Goal: Find contact information: Find contact information

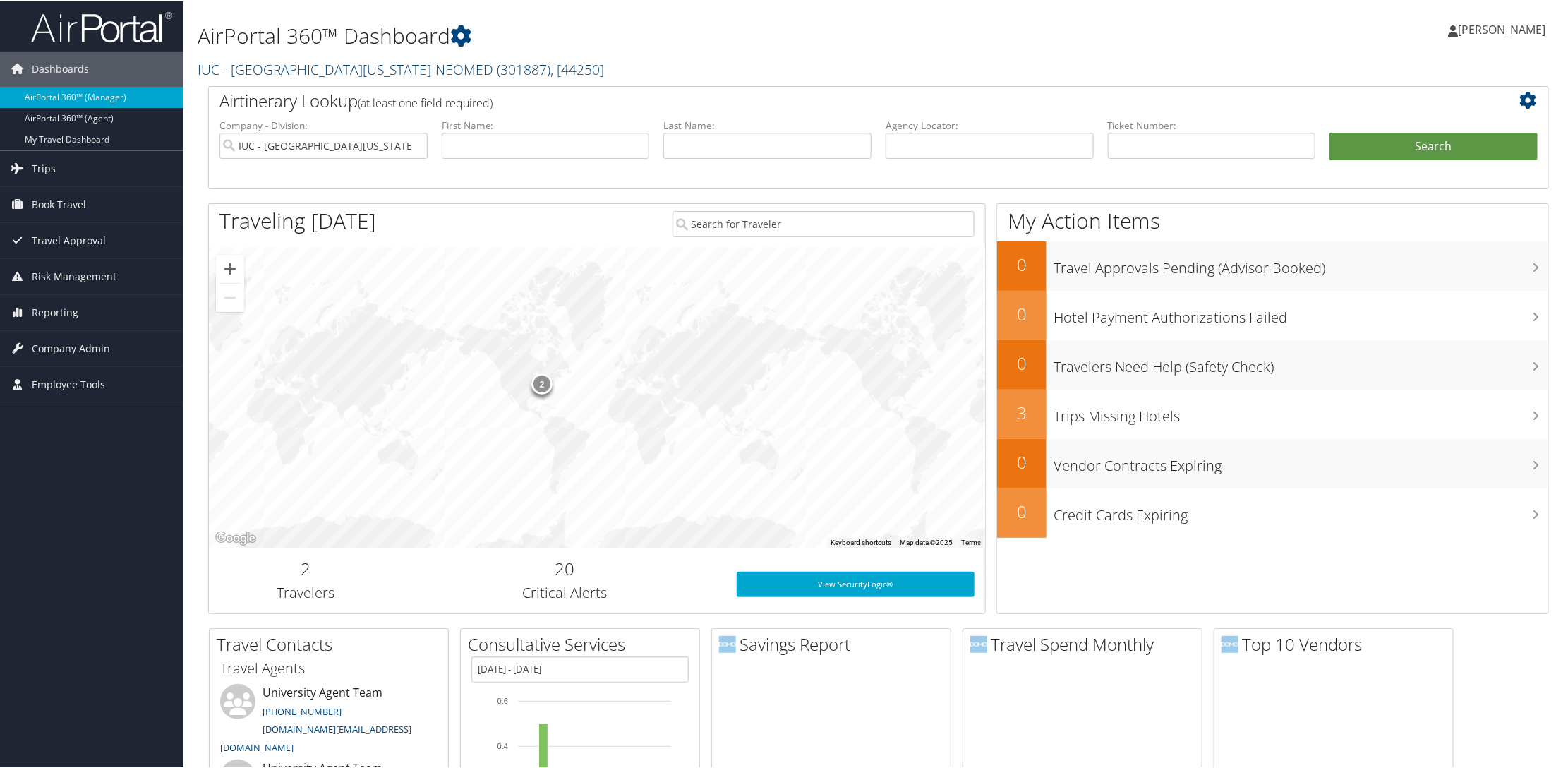
click at [299, 66] on link "IUC - Northeast Ohio Medical University-NEOMED ( 301887 ) , [ 44250 ]" at bounding box center [401, 68] width 407 height 19
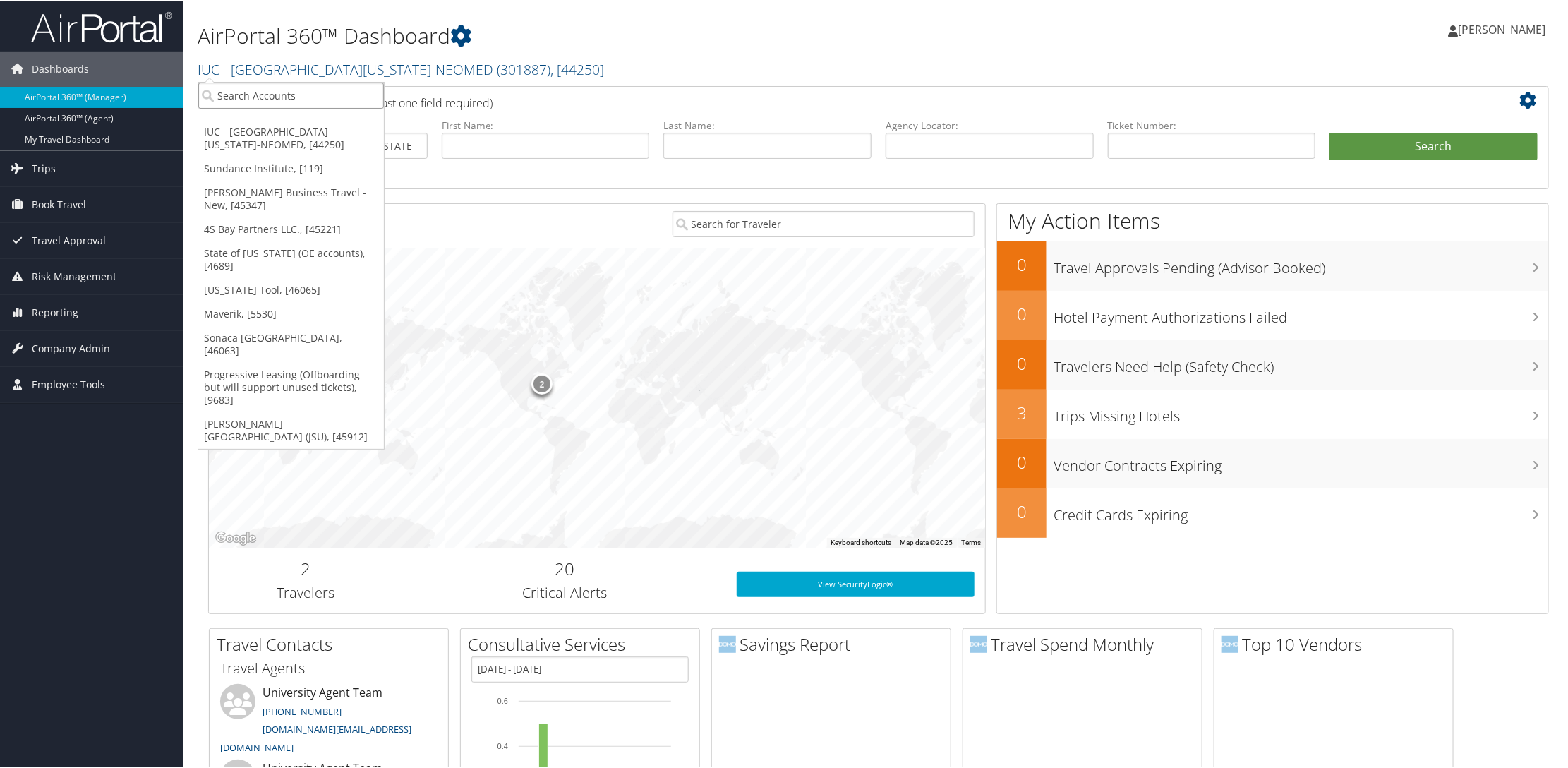
click at [285, 98] on input "search" at bounding box center [291, 94] width 186 height 26
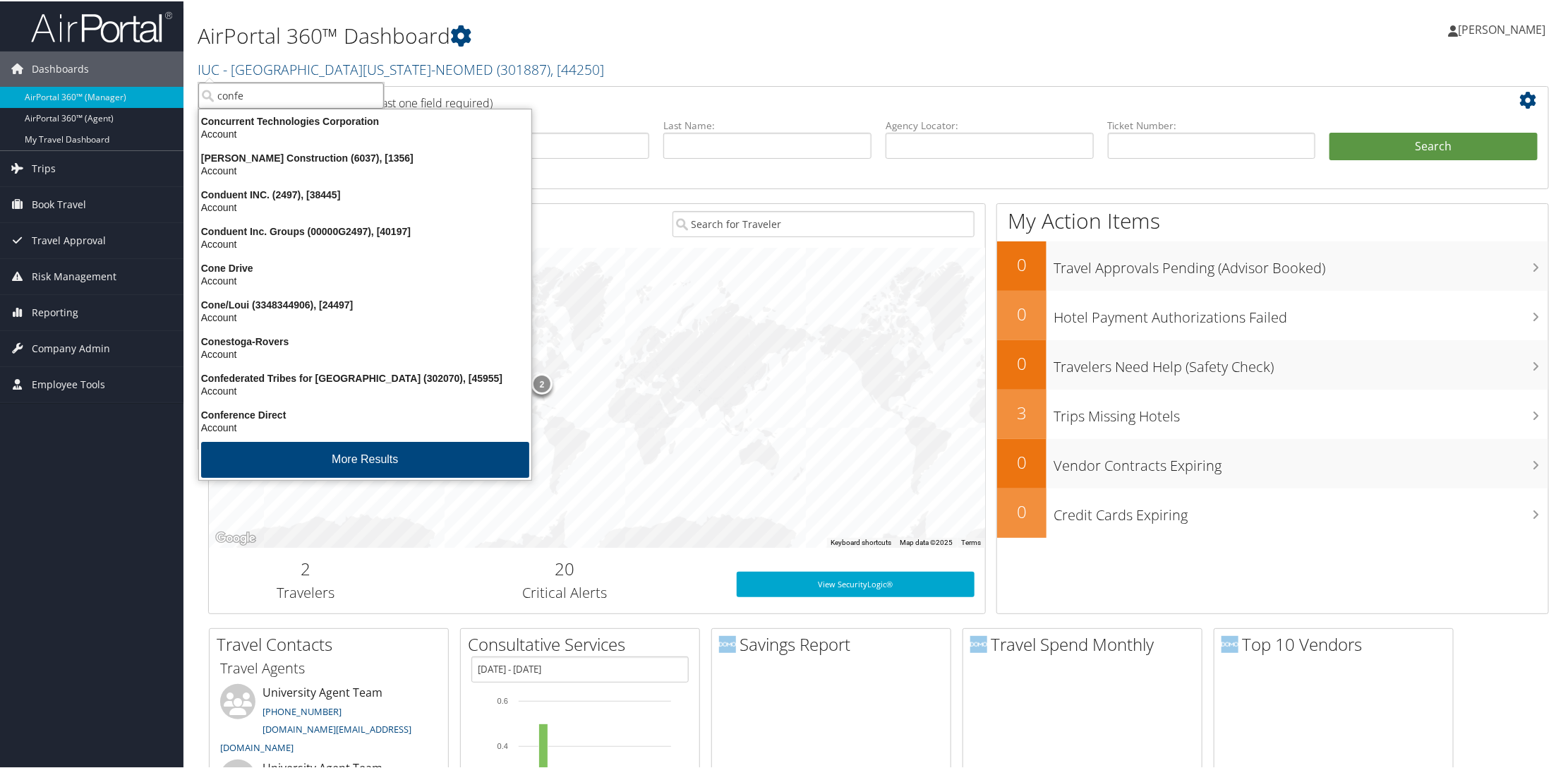
type input "confed"
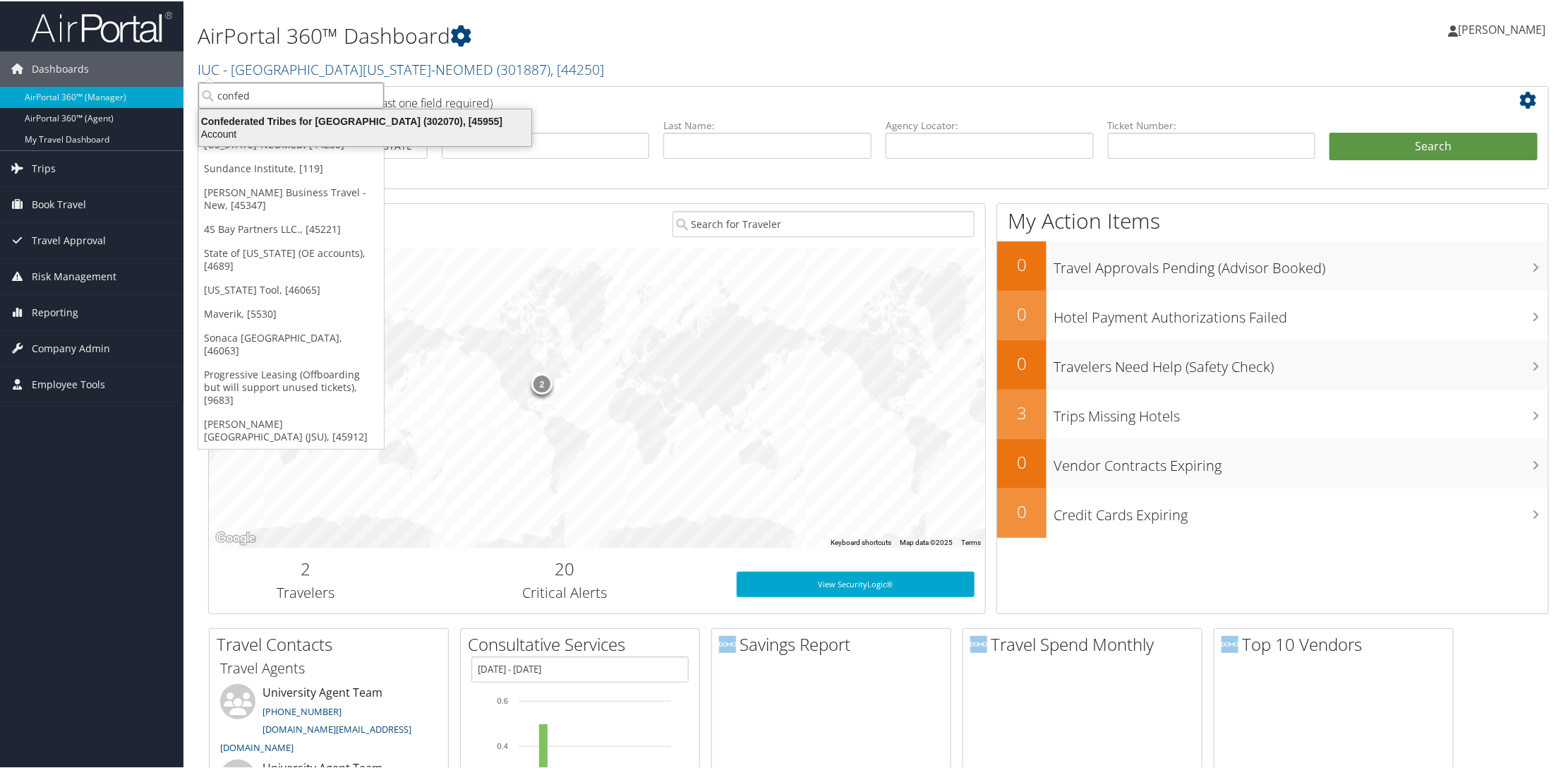
click at [248, 123] on div "Confederated Tribes for Warm Springs (302070), [45955]" at bounding box center [365, 120] width 350 height 13
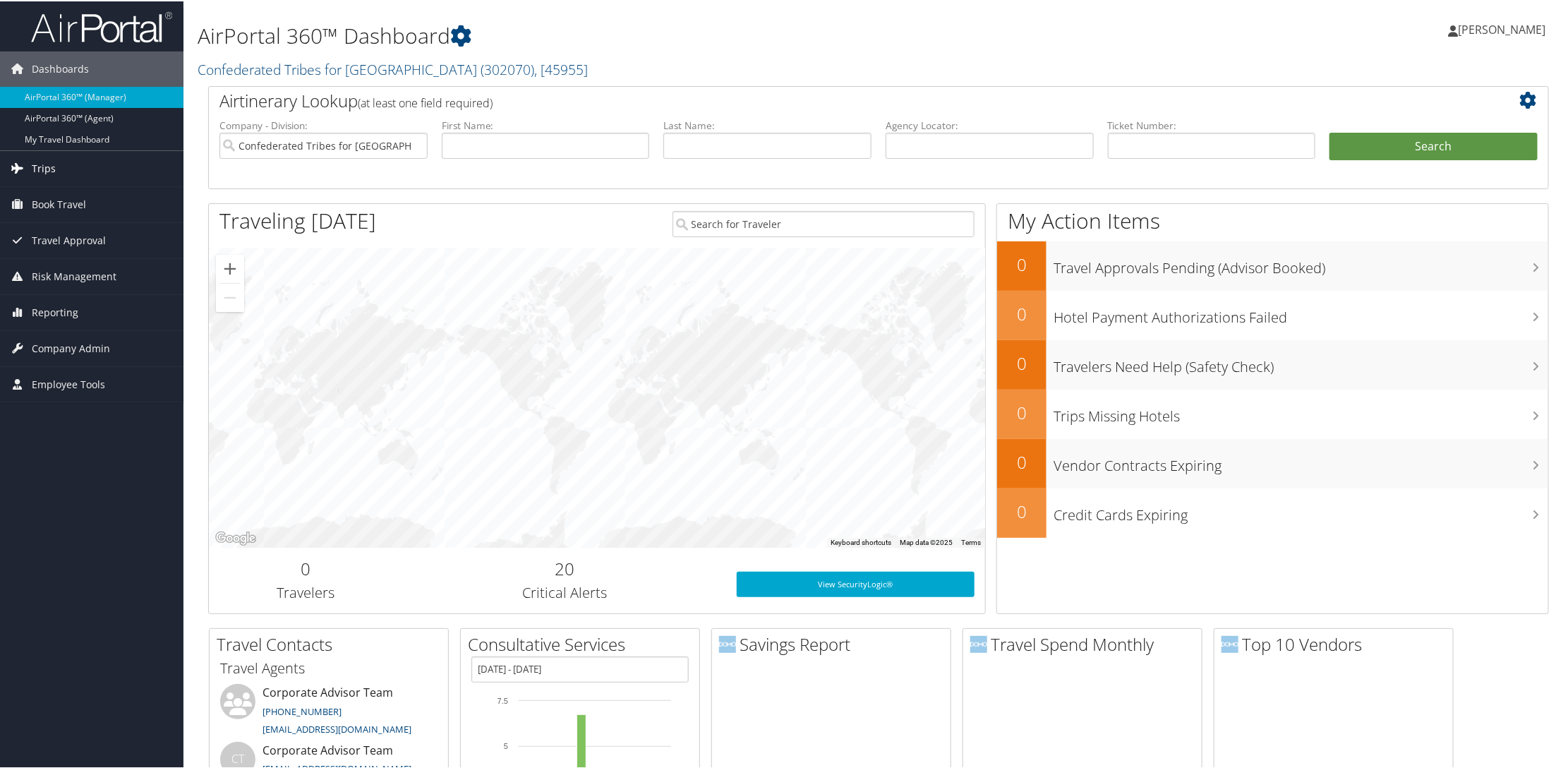
click at [41, 165] on span "Trips" at bounding box center [43, 167] width 24 height 35
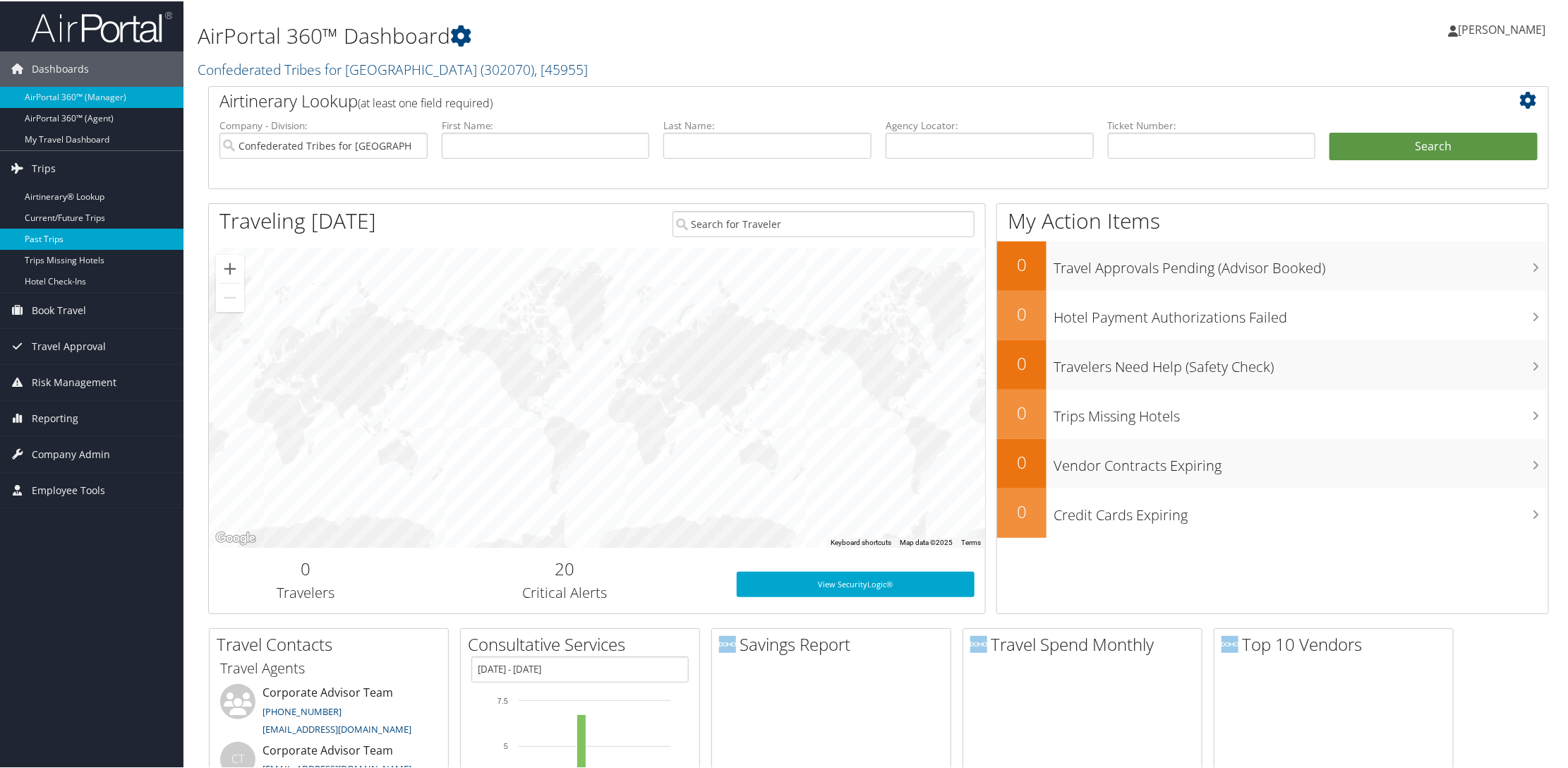
click at [42, 238] on link "Past Trips" at bounding box center [92, 238] width 183 height 21
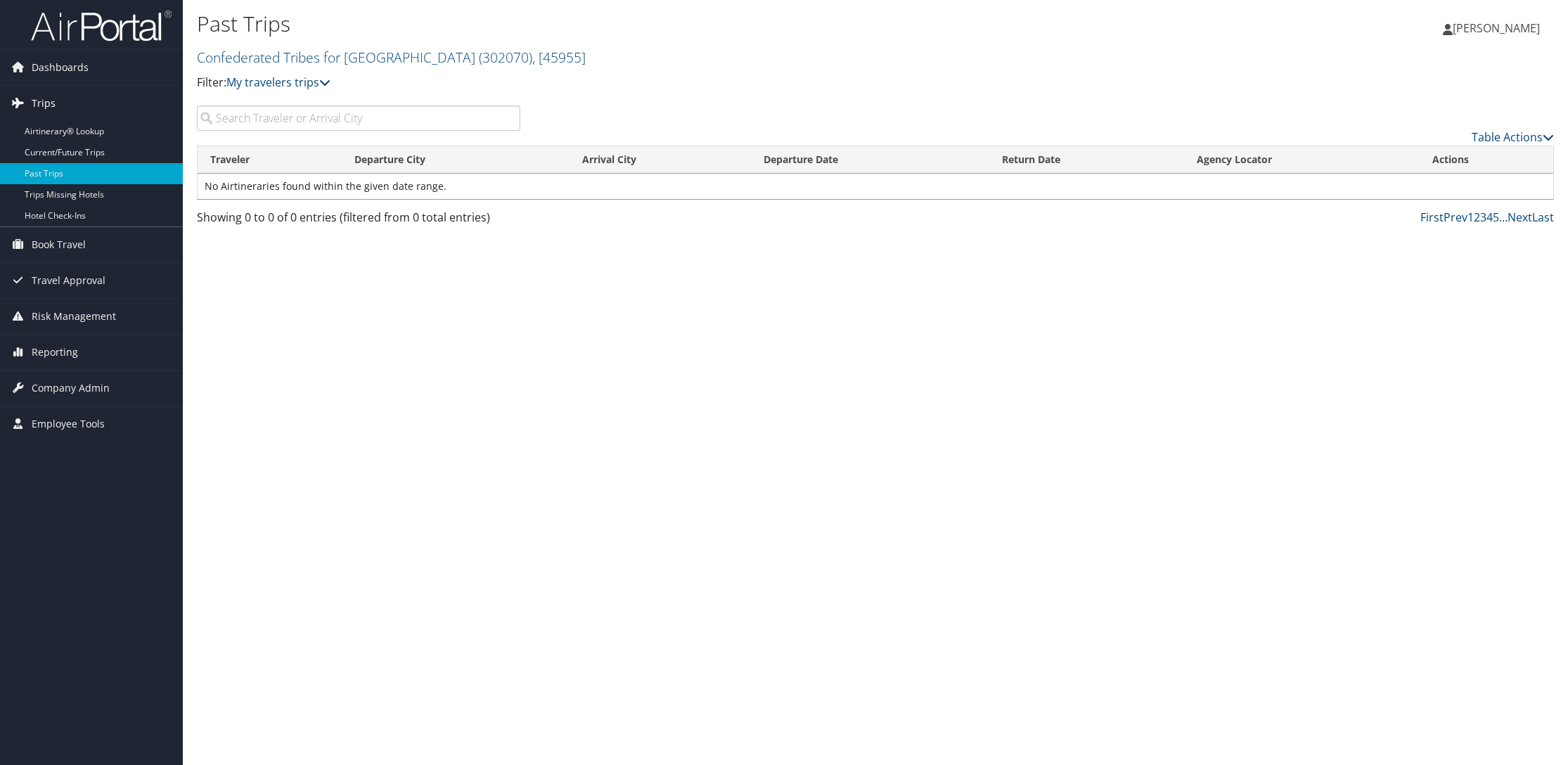
click at [46, 107] on span "Trips" at bounding box center [43, 103] width 24 height 35
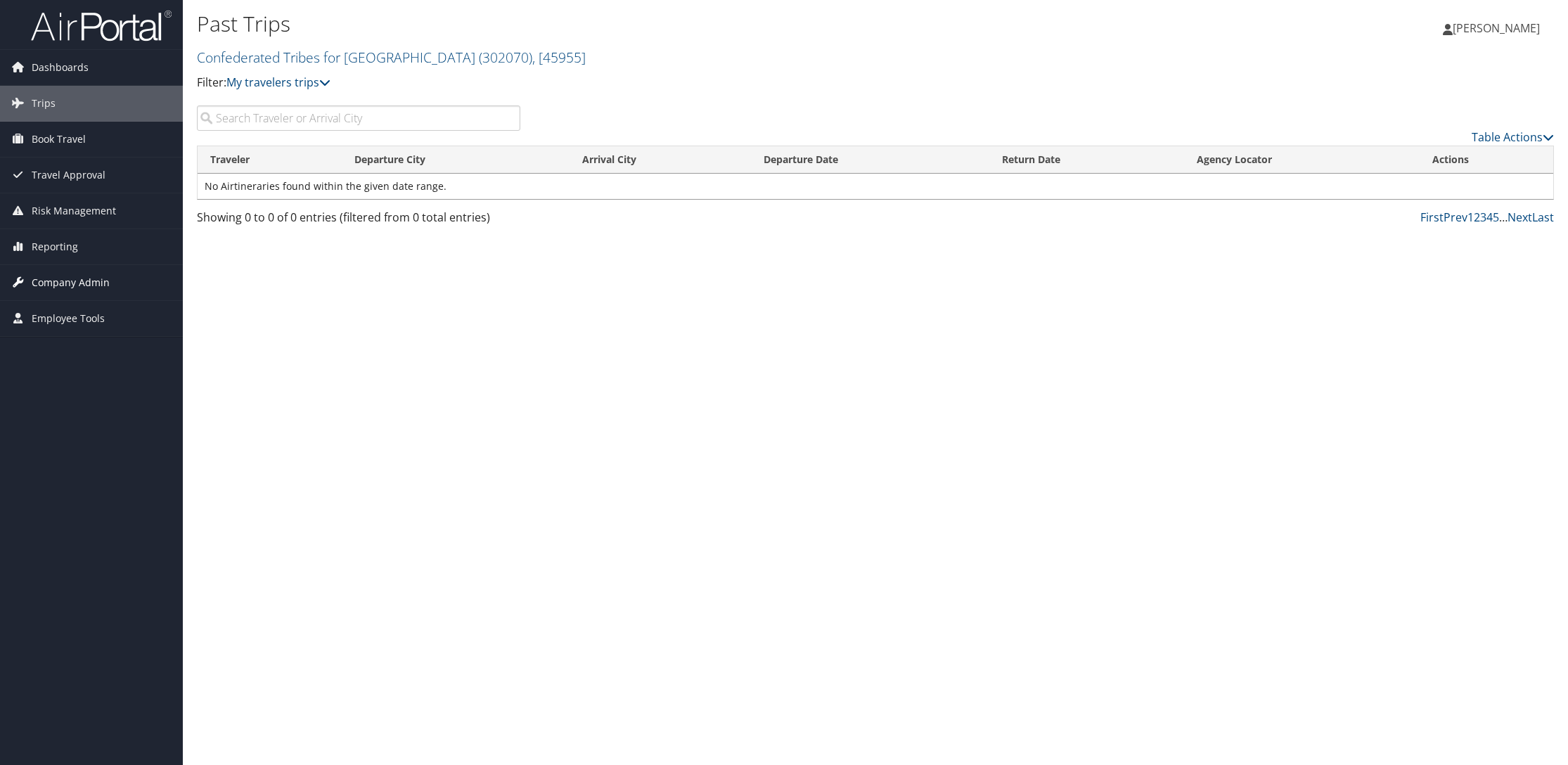
click at [54, 282] on span "Company Admin" at bounding box center [71, 282] width 78 height 35
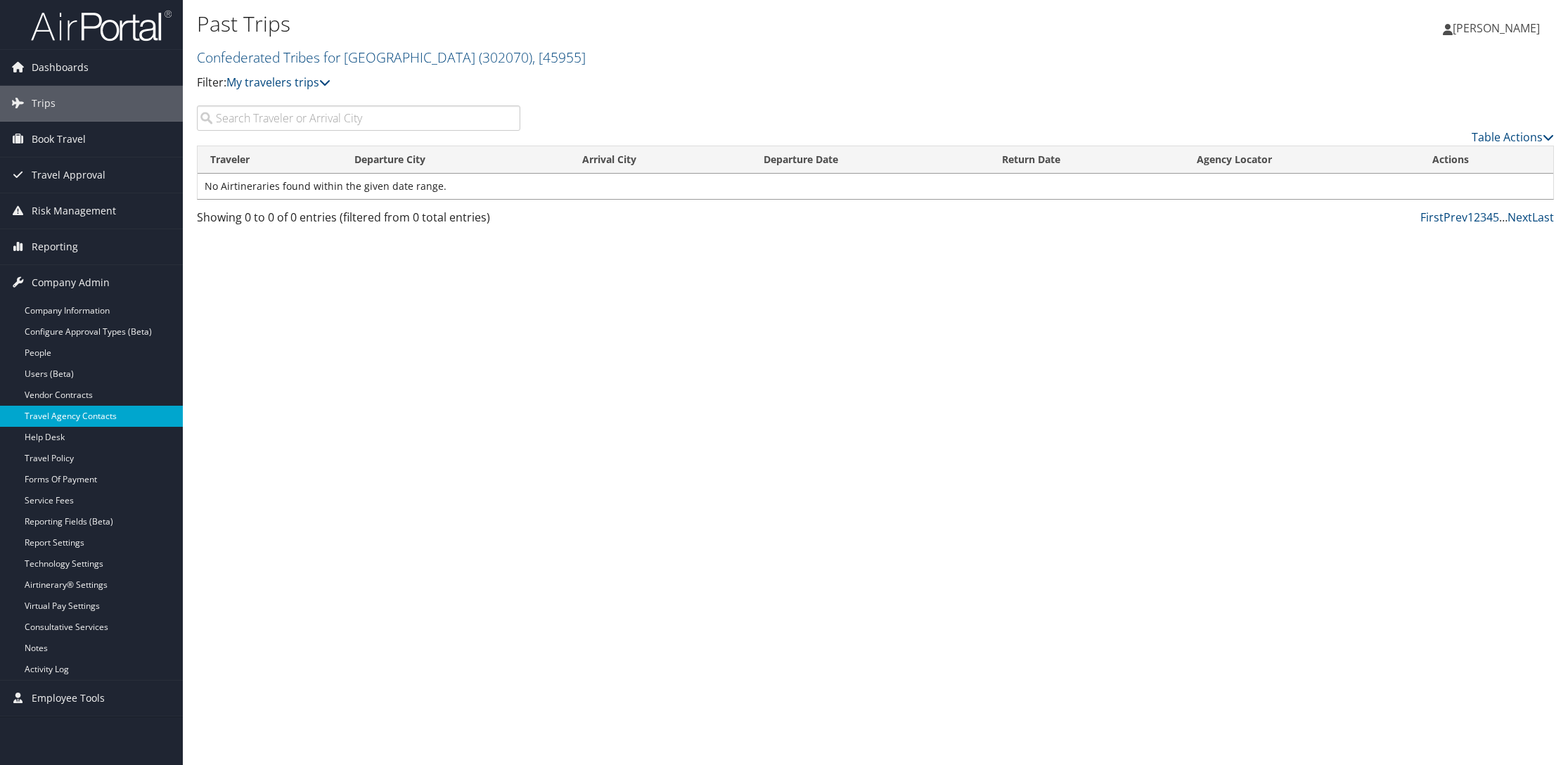
click at [63, 414] on link "Travel Agency Contacts" at bounding box center [91, 416] width 183 height 21
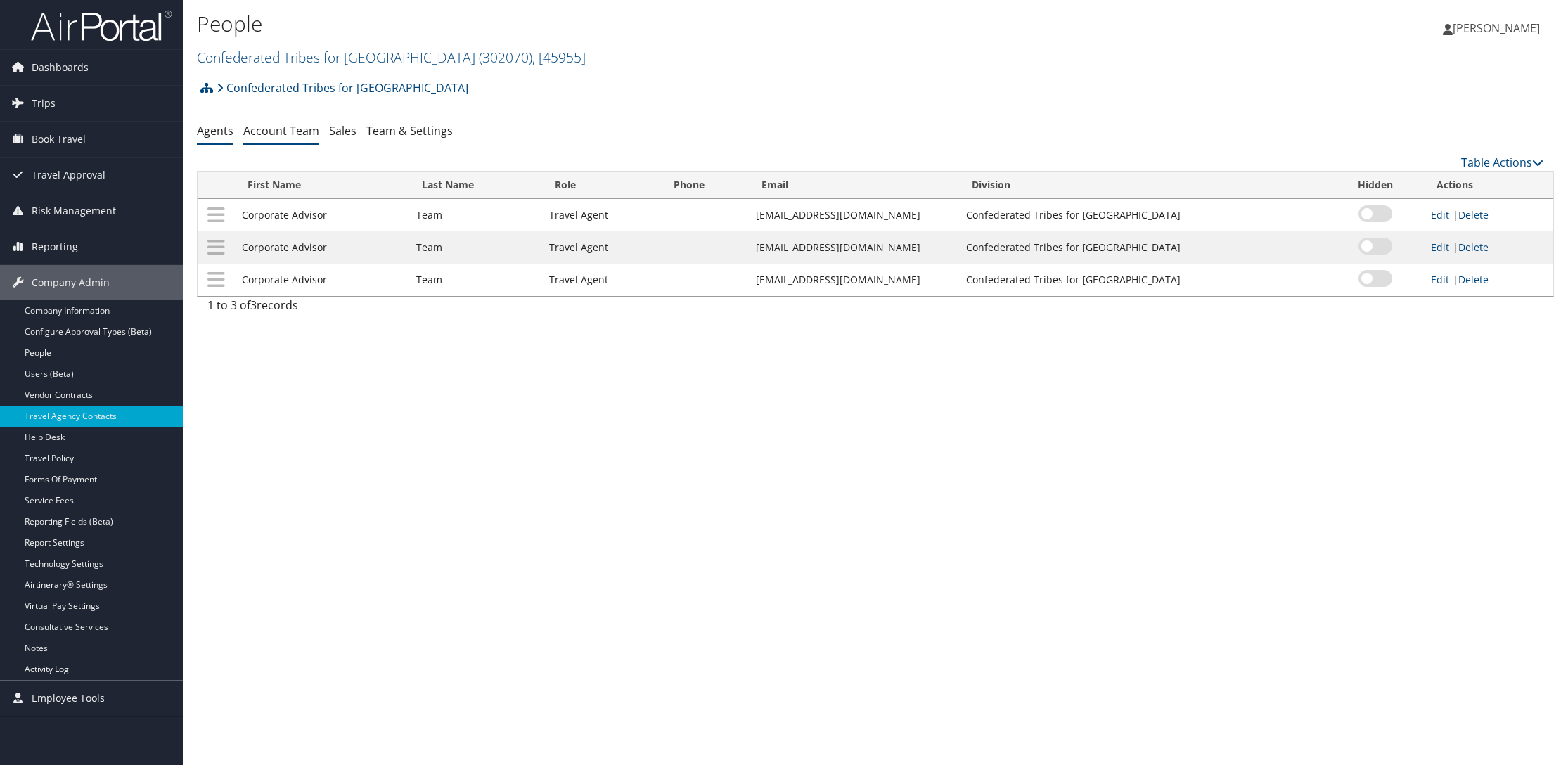
click at [288, 135] on link "Account Team" at bounding box center [281, 130] width 76 height 15
